Goal: Task Accomplishment & Management: Complete application form

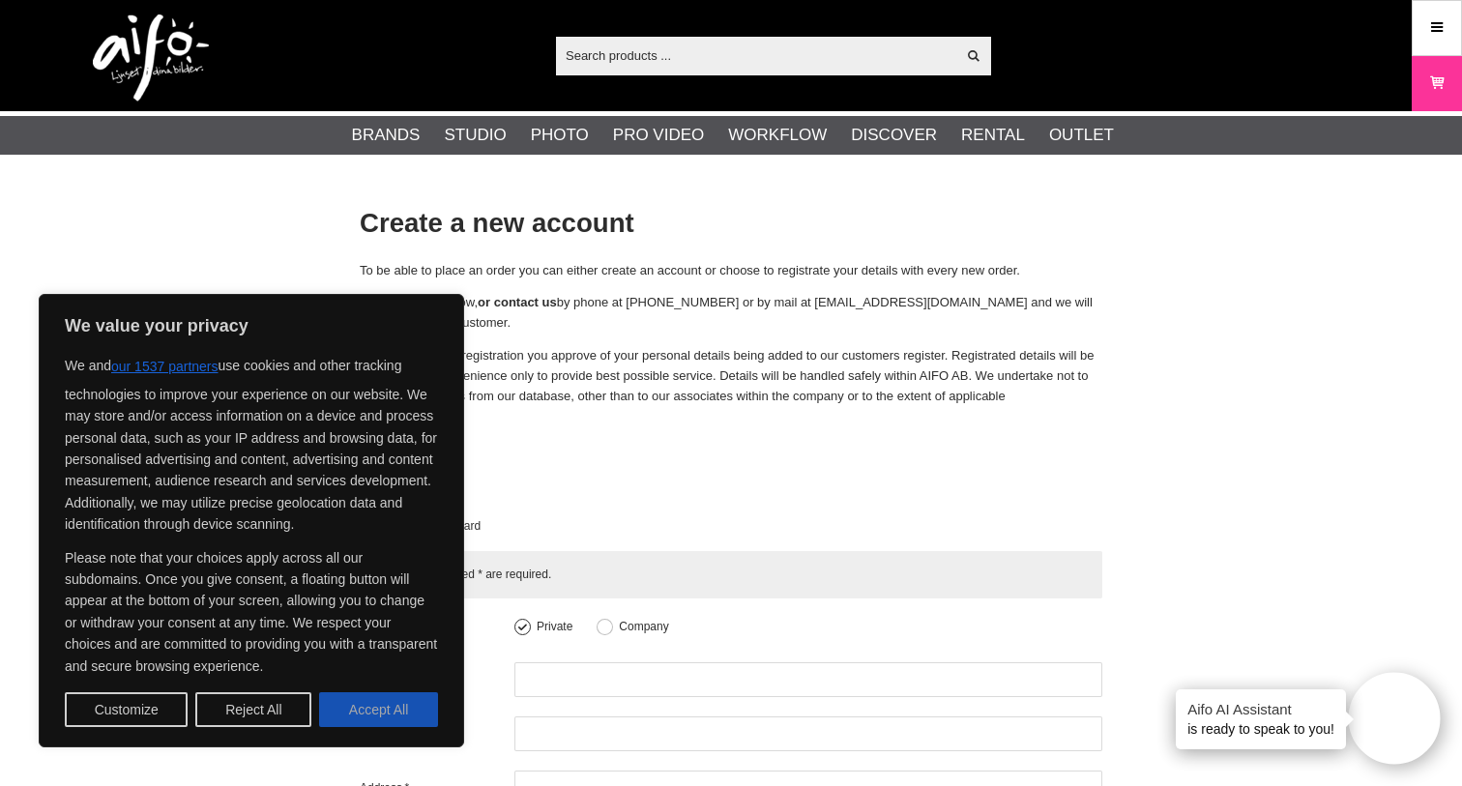
click at [373, 706] on button "Accept All" at bounding box center [378, 710] width 119 height 35
checkbox input "true"
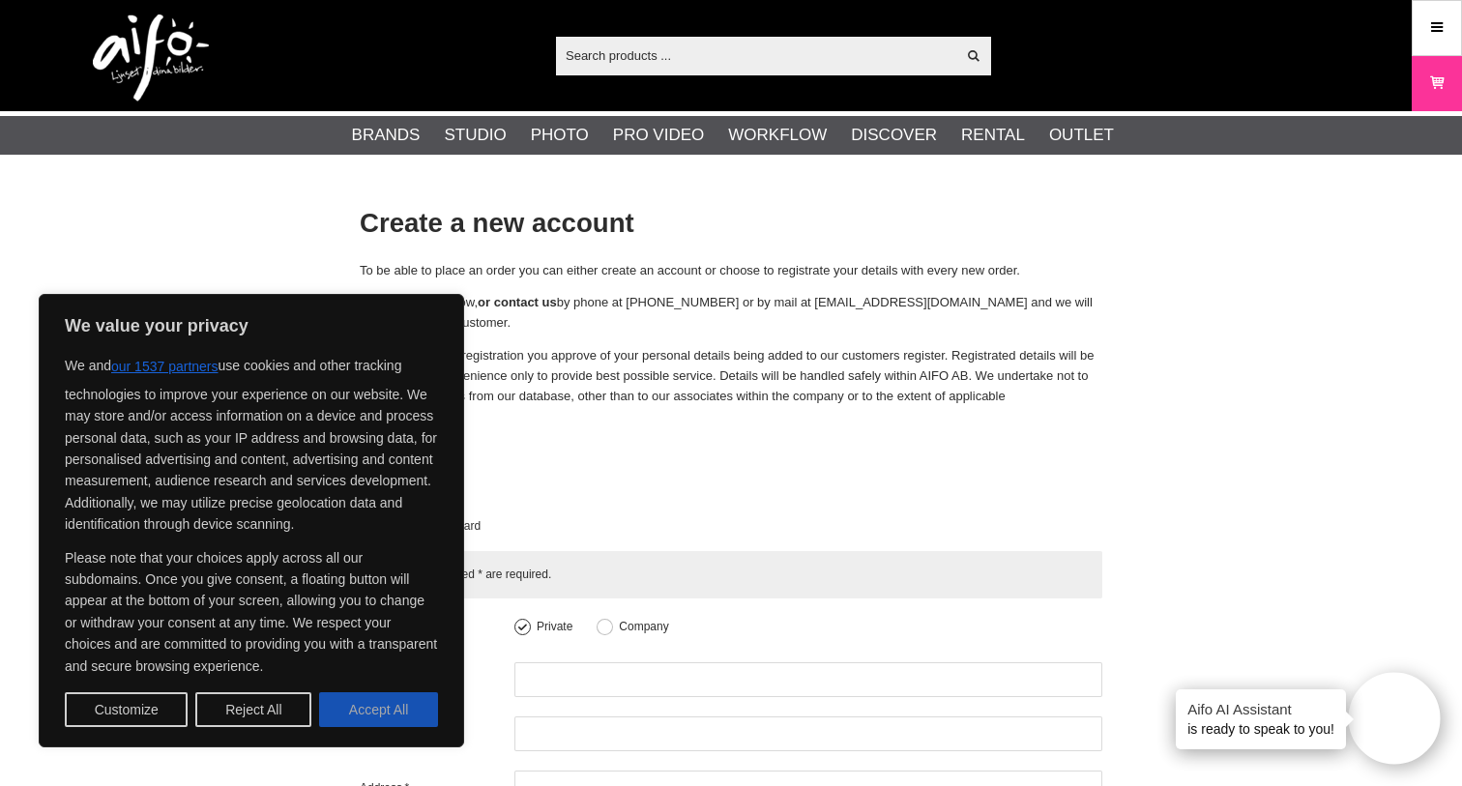
checkbox input "true"
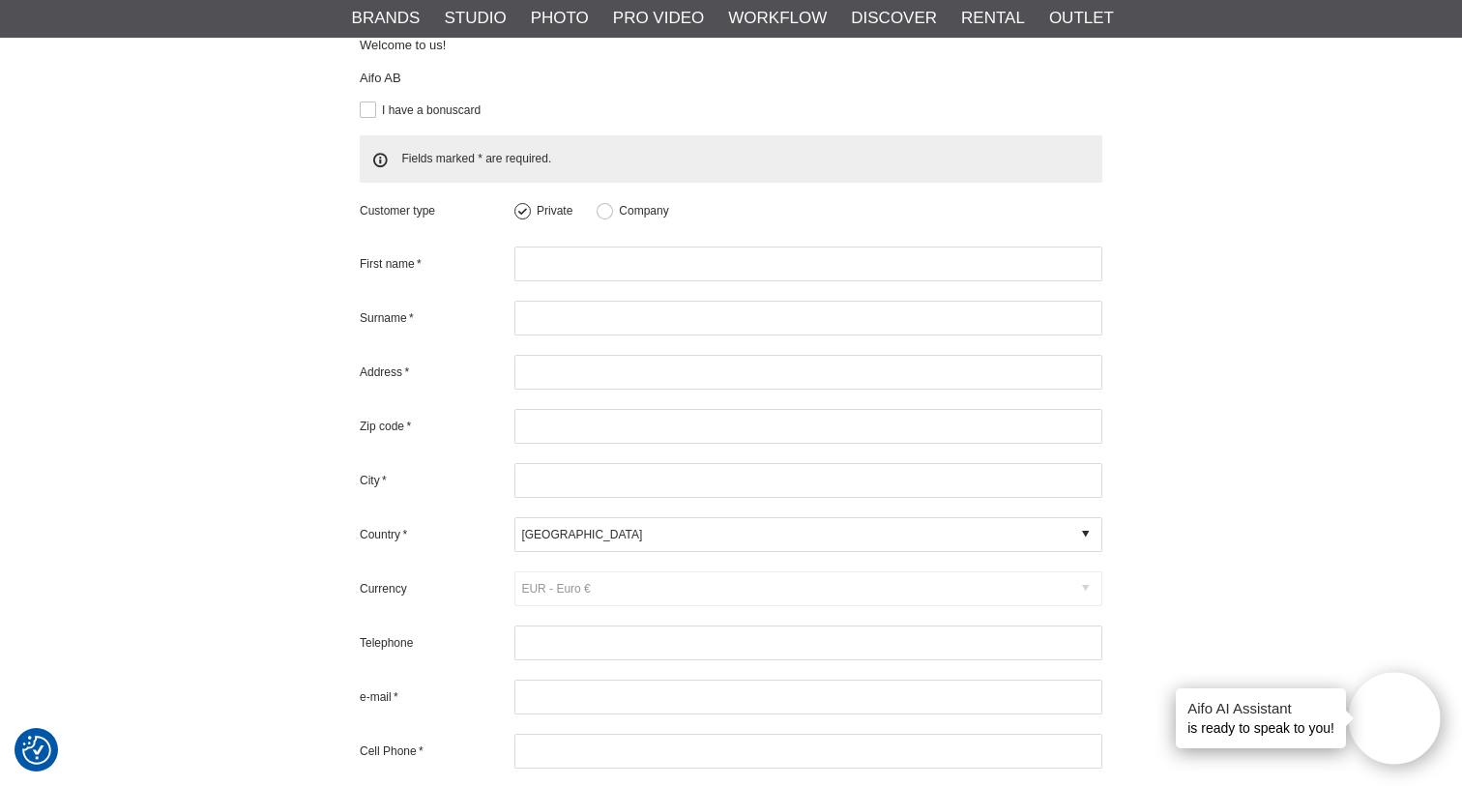
scroll to position [445, 0]
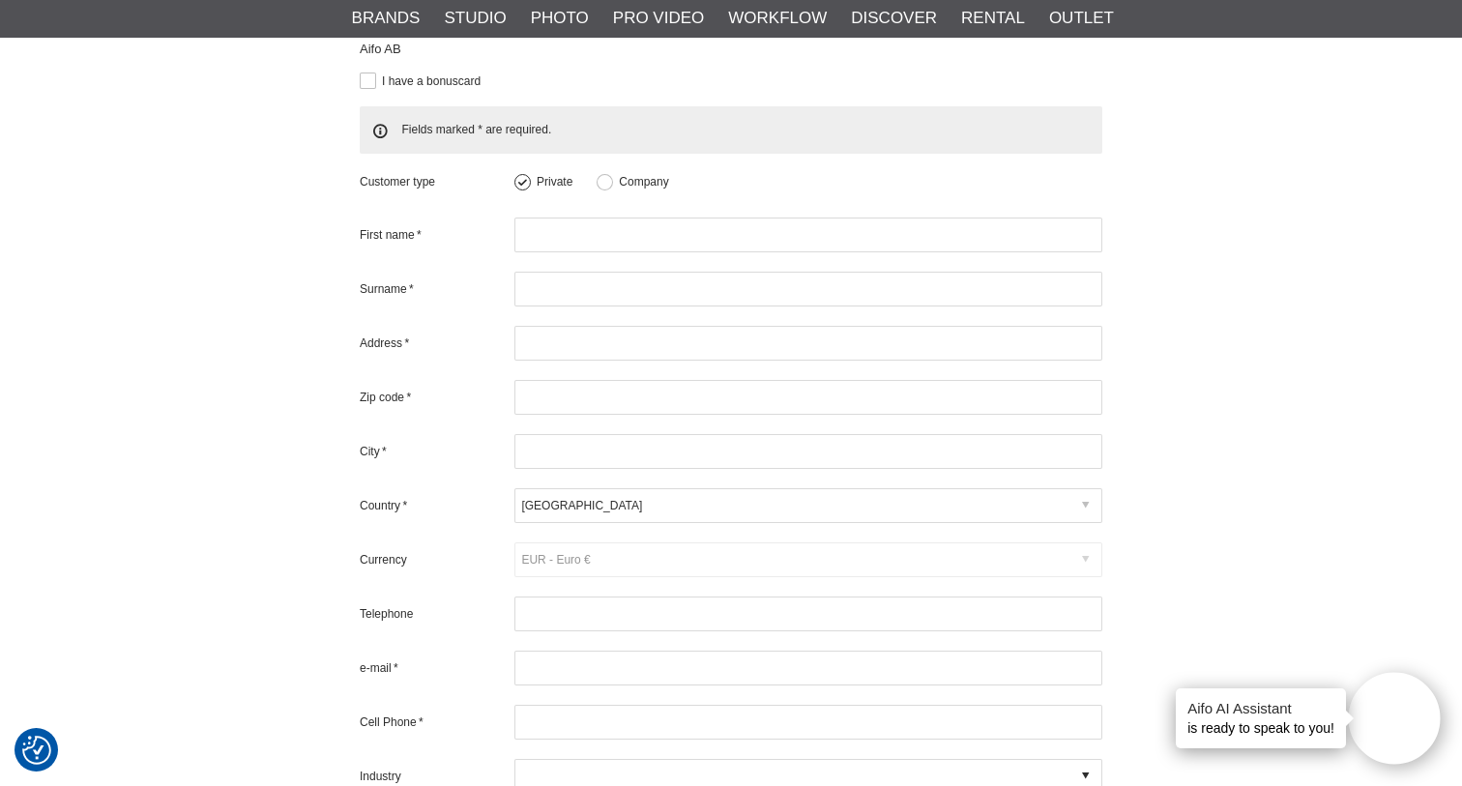
click at [583, 488] on div at bounding box center [809, 505] width 588 height 35
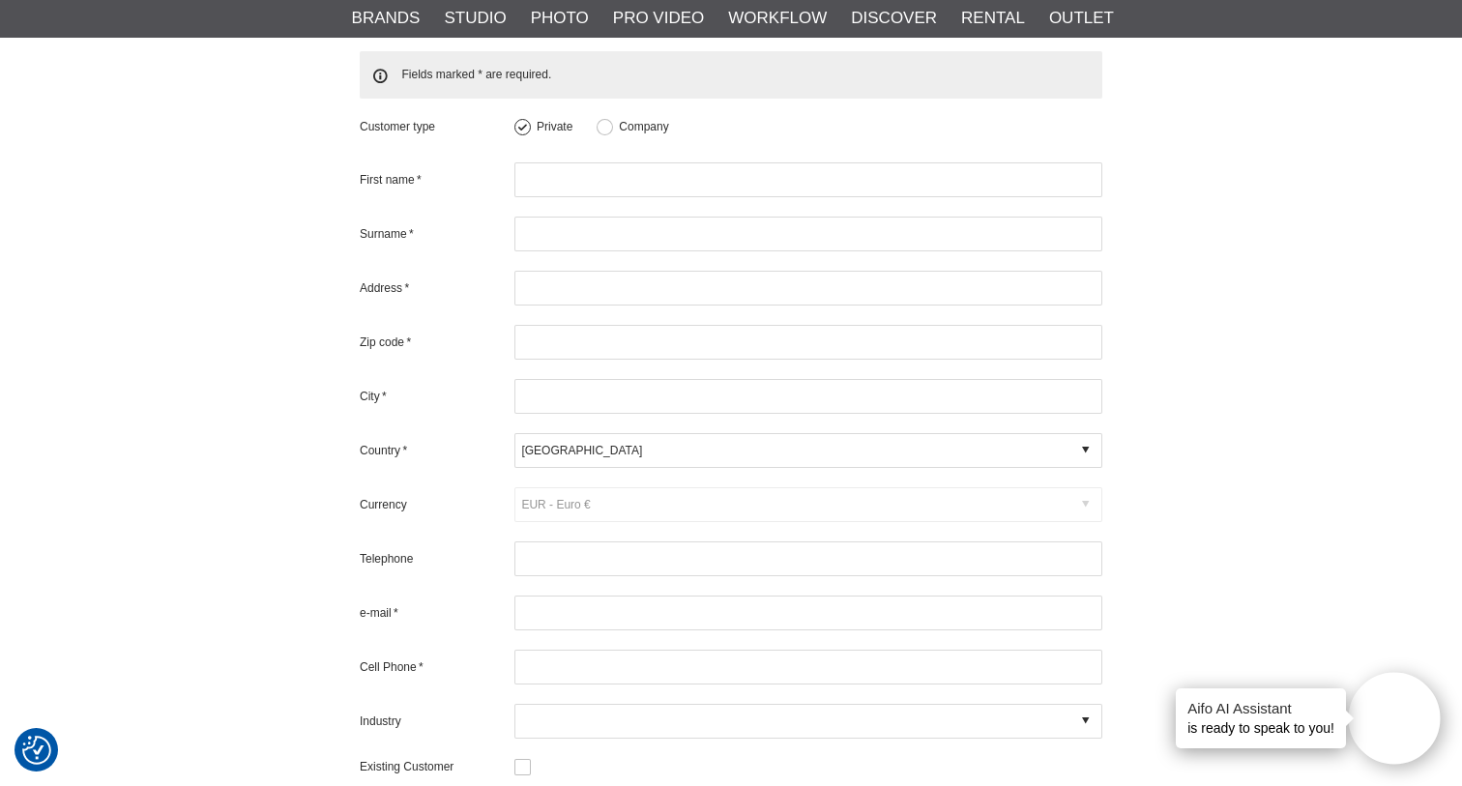
scroll to position [498, 0]
click at [582, 435] on div at bounding box center [809, 452] width 588 height 35
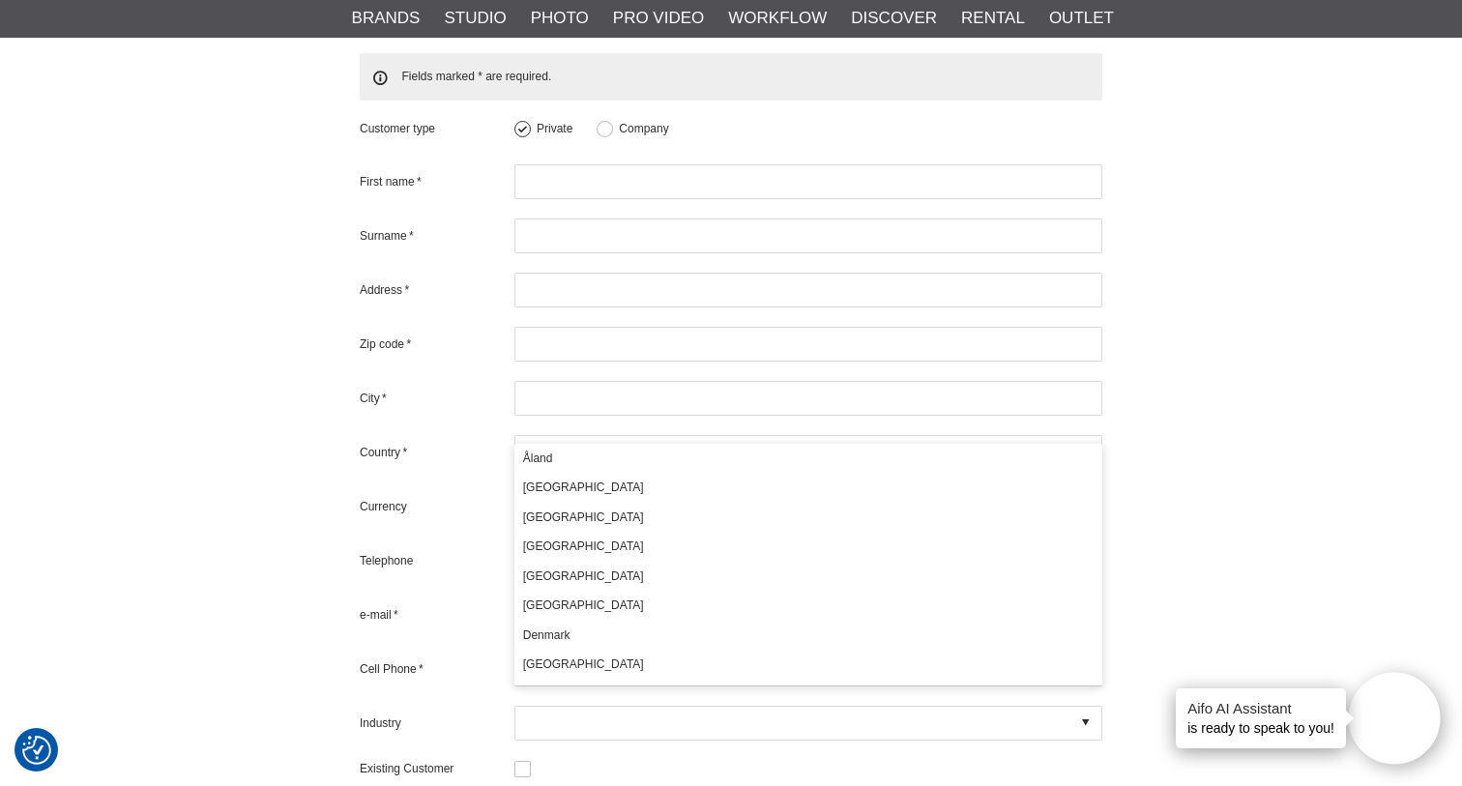
scroll to position [555, 0]
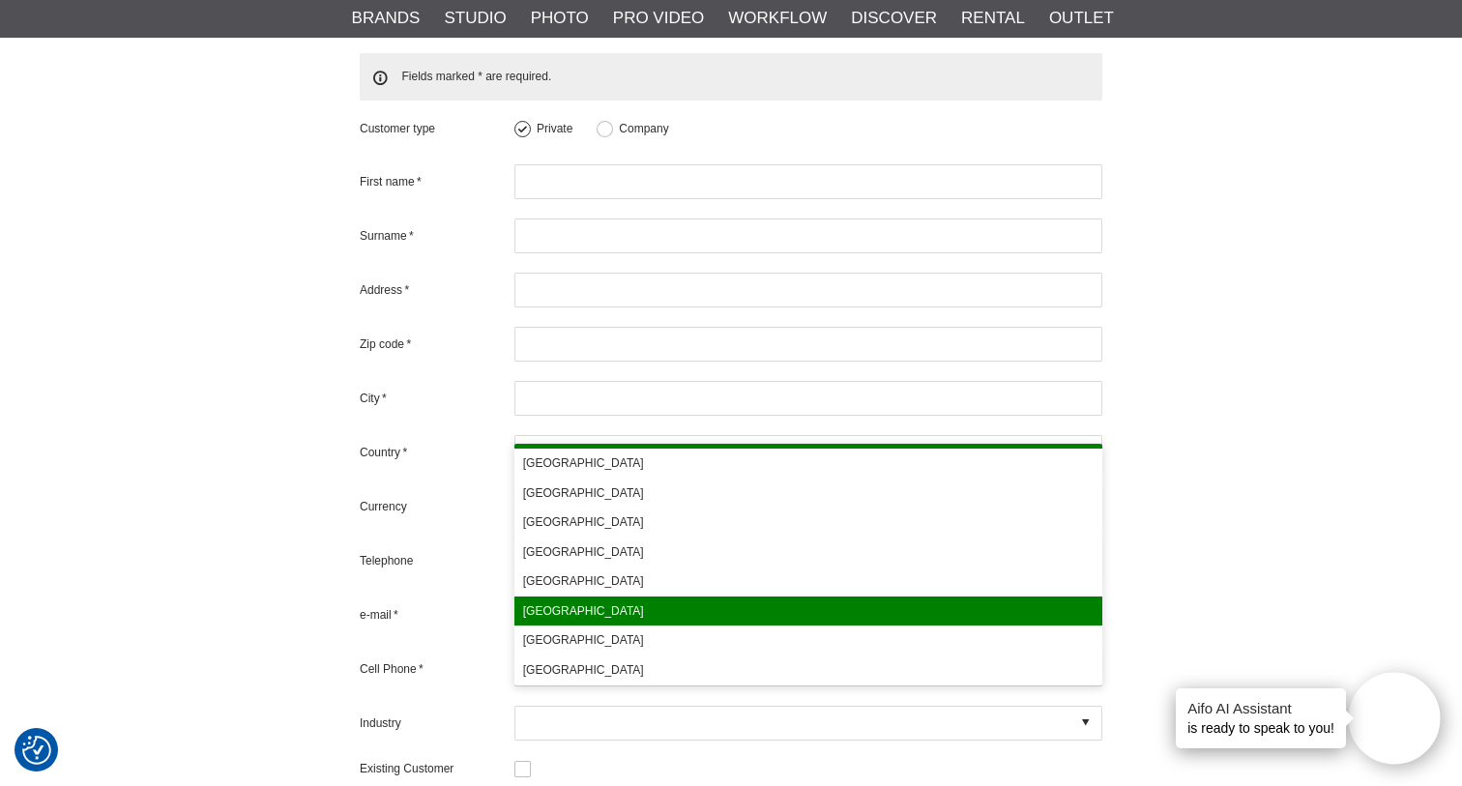
click at [581, 447] on div "[GEOGRAPHIC_DATA]" at bounding box center [809, 435] width 588 height 30
type input "[GEOGRAPHIC_DATA]"
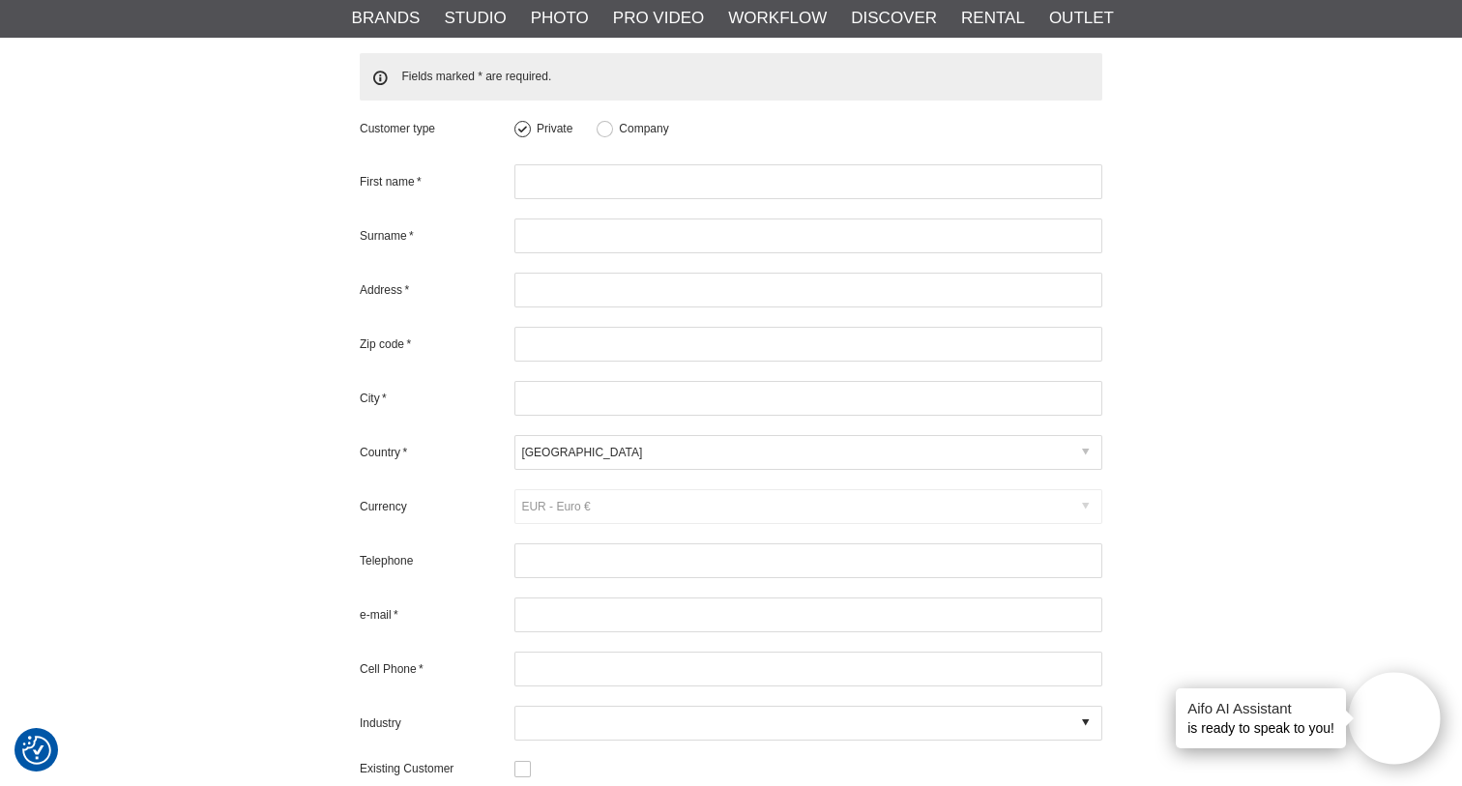
click at [589, 435] on div at bounding box center [809, 452] width 588 height 35
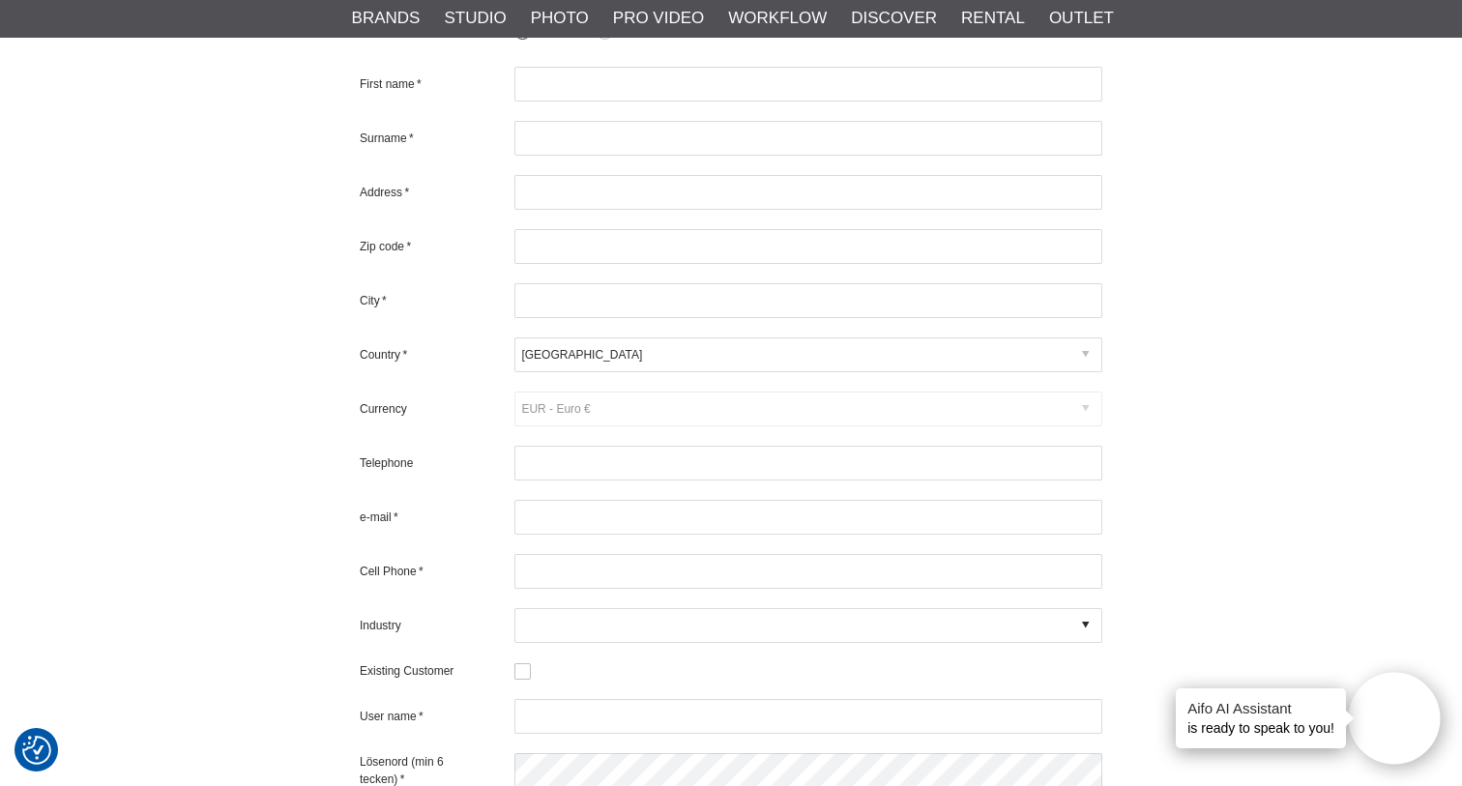
scroll to position [604, 0]
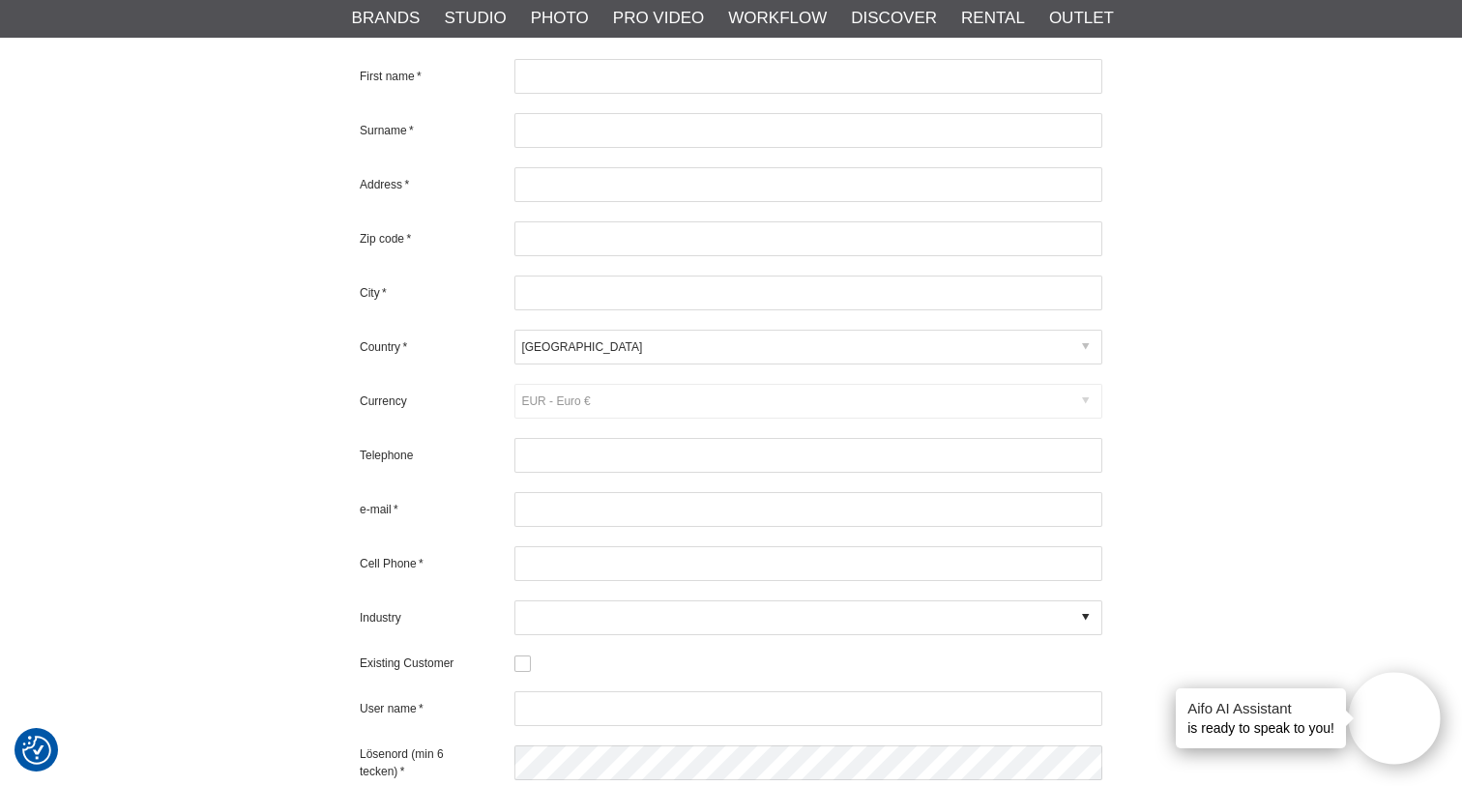
click at [591, 330] on div at bounding box center [809, 347] width 588 height 35
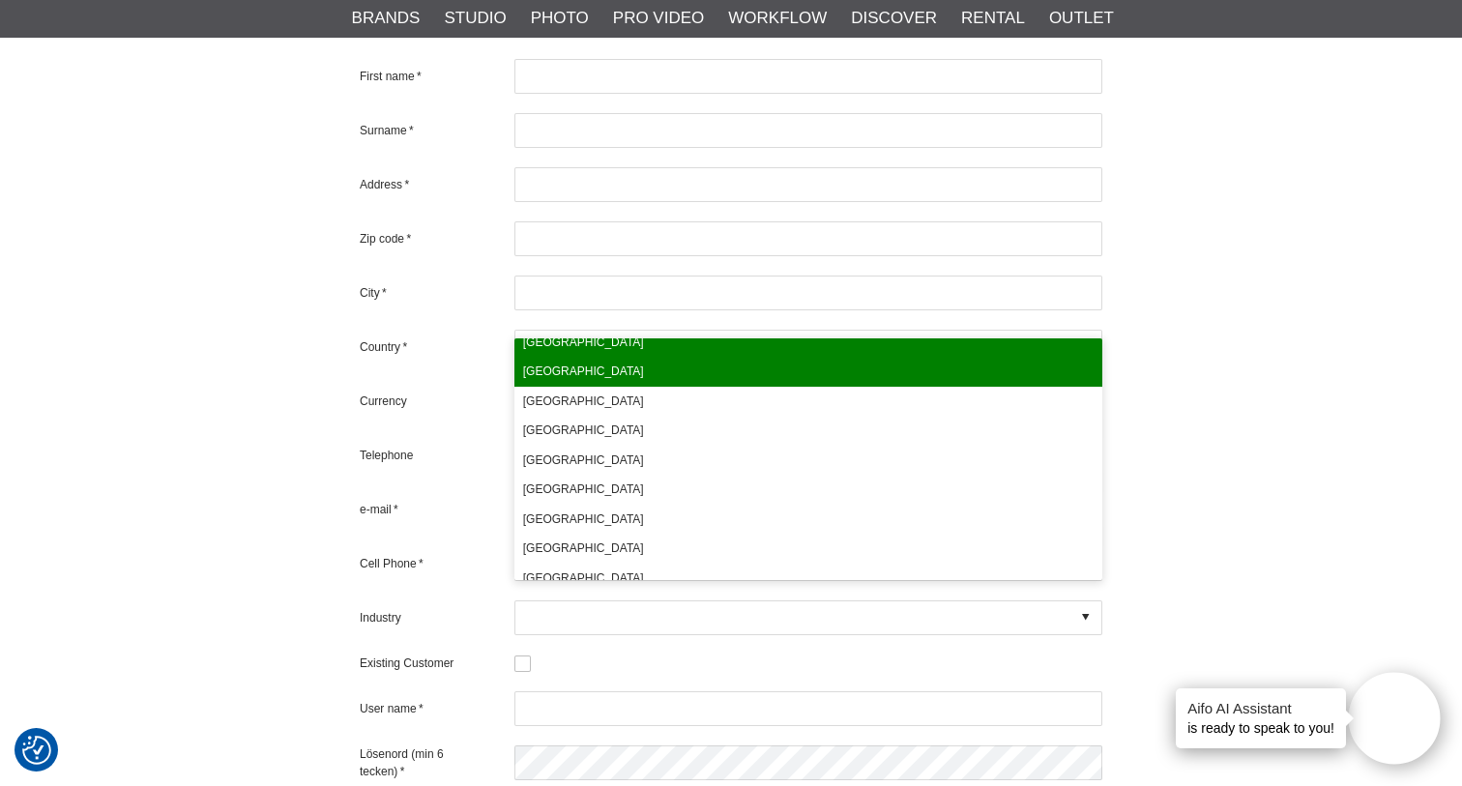
scroll to position [550, 0]
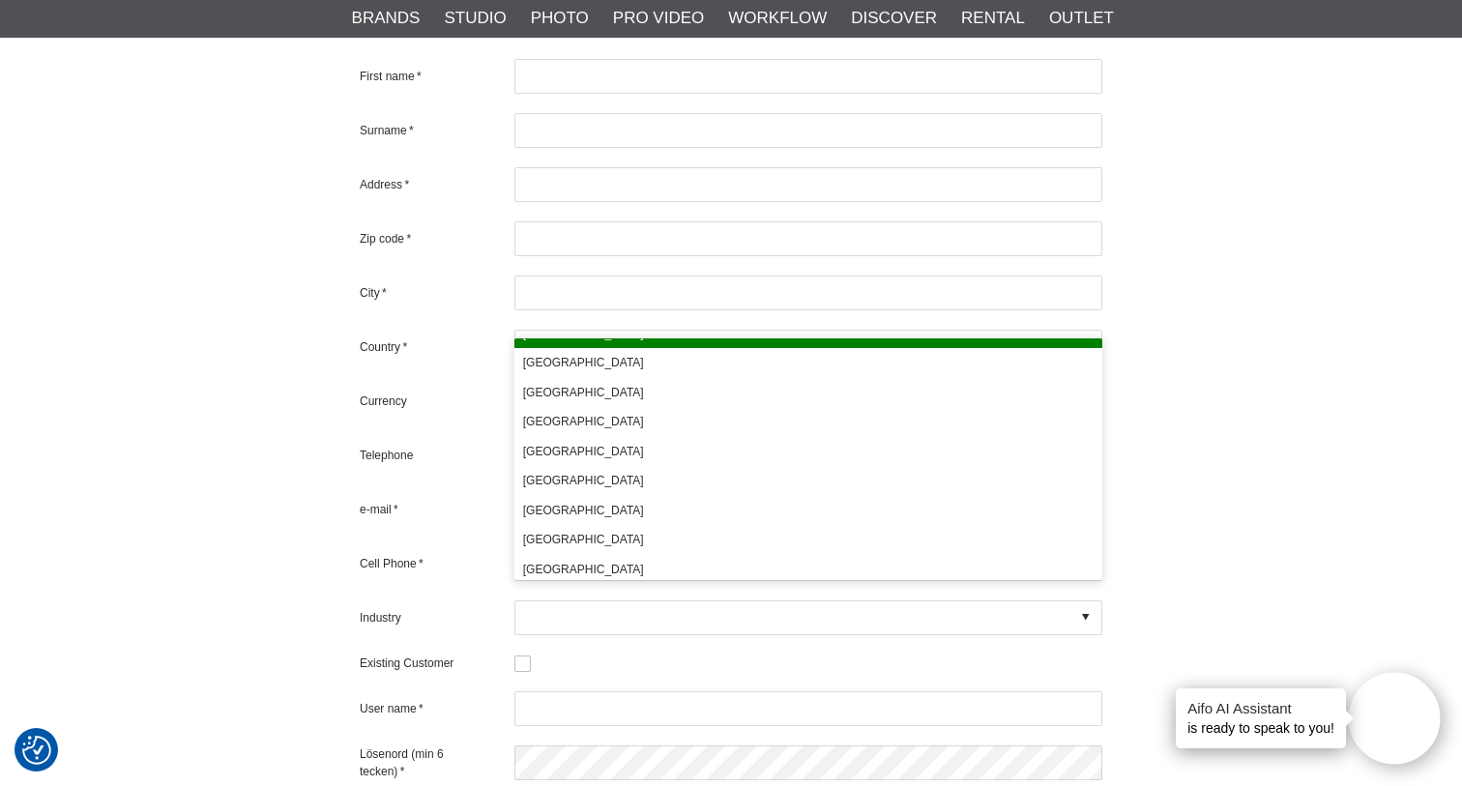
click at [264, 394] on div "Create a new account To be able to place an order you can either create an acco…" at bounding box center [731, 257] width 1286 height 1311
